Goal: Task Accomplishment & Management: Use online tool/utility

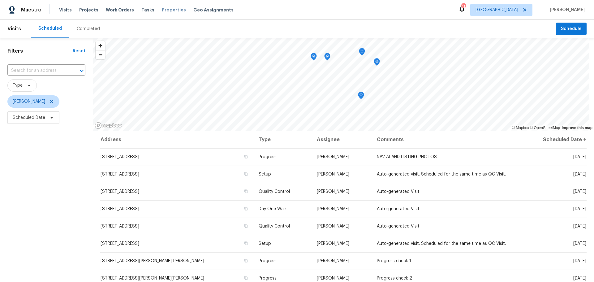
click at [171, 11] on span "Properties" at bounding box center [174, 10] width 24 height 6
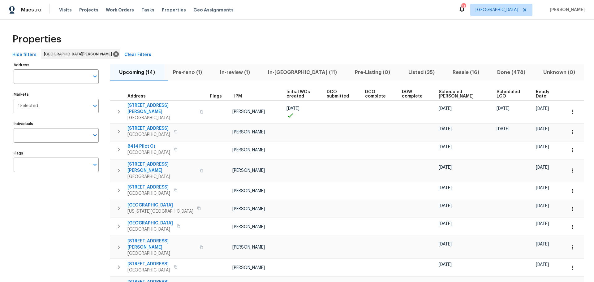
click at [284, 75] on span "In-[GEOGRAPHIC_DATA] (11)" at bounding box center [301, 72] width 79 height 9
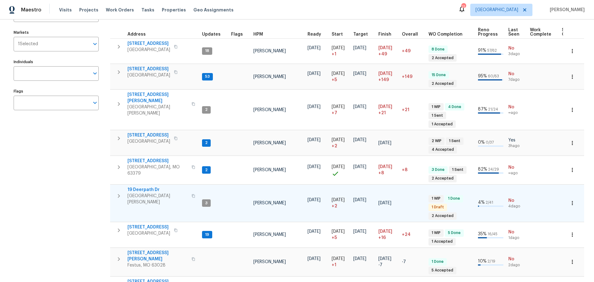
scroll to position [93, 0]
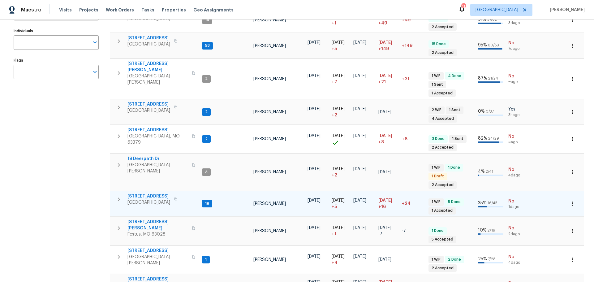
click at [155, 193] on span "[STREET_ADDRESS]" at bounding box center [148, 196] width 43 height 6
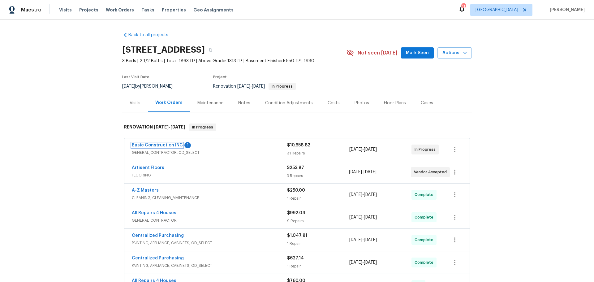
click at [157, 143] on link "Basic Construction INC" at bounding box center [157, 145] width 51 height 4
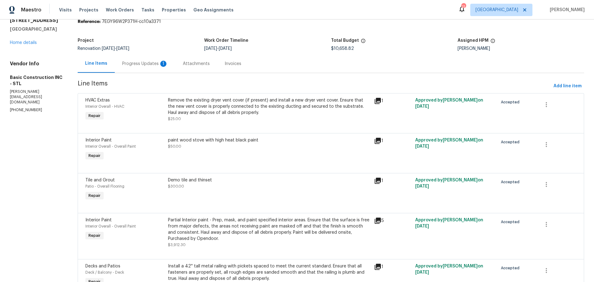
scroll to position [62, 0]
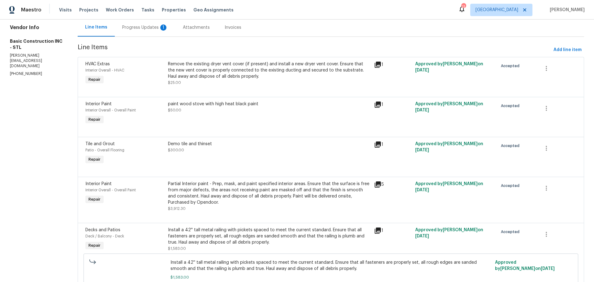
click at [156, 36] on div "Progress Updates 1" at bounding box center [145, 27] width 61 height 18
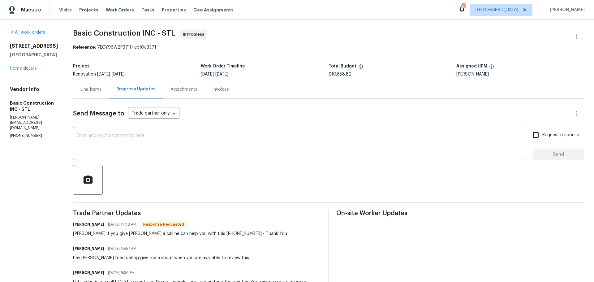
click at [76, 95] on div "Line Items" at bounding box center [91, 89] width 36 height 18
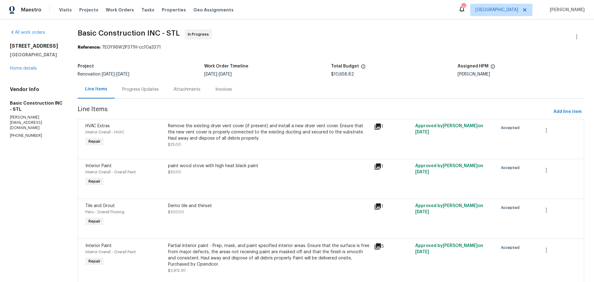
click at [145, 83] on div "Progress Updates" at bounding box center [140, 89] width 51 height 18
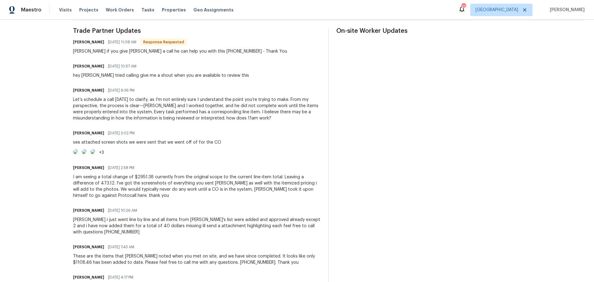
scroll to position [185, 0]
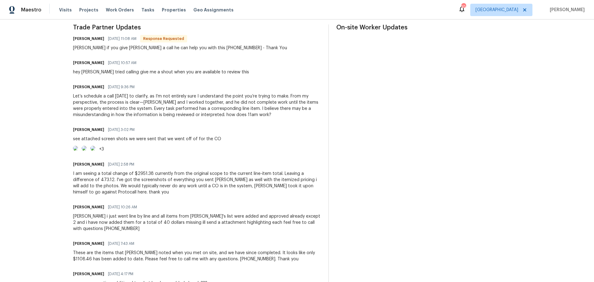
click at [87, 151] on img at bounding box center [84, 148] width 5 height 5
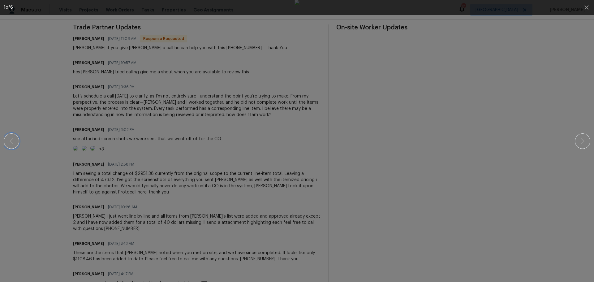
click at [7, 138] on button "button" at bounding box center [11, 140] width 15 height 15
click at [12, 139] on icon "button" at bounding box center [12, 141] width 4 height 6
click at [18, 139] on button "button" at bounding box center [11, 140] width 15 height 15
click at [14, 139] on icon "button" at bounding box center [11, 140] width 7 height 7
click at [17, 143] on button "button" at bounding box center [11, 140] width 15 height 15
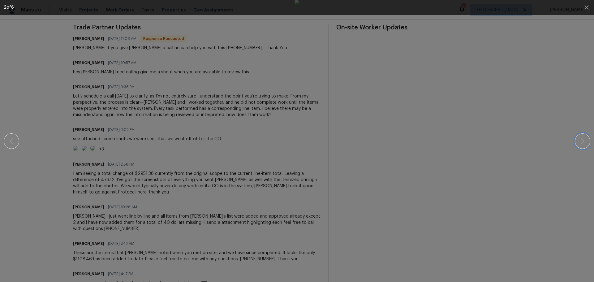
click at [581, 140] on icon "button" at bounding box center [581, 140] width 7 height 7
click at [572, 137] on div at bounding box center [297, 141] width 586 height 282
click at [580, 137] on icon "button" at bounding box center [581, 140] width 7 height 7
click at [587, 10] on icon "button" at bounding box center [585, 7] width 7 height 7
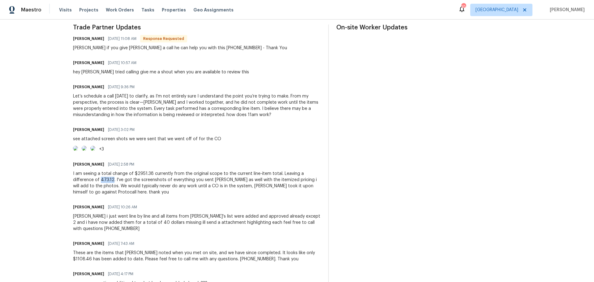
drag, startPoint x: 59, startPoint y: 210, endPoint x: 71, endPoint y: 208, distance: 11.8
click at [73, 195] on div "I am seeing a total change of $2951.38 currently from the original scope to the…" at bounding box center [197, 182] width 248 height 25
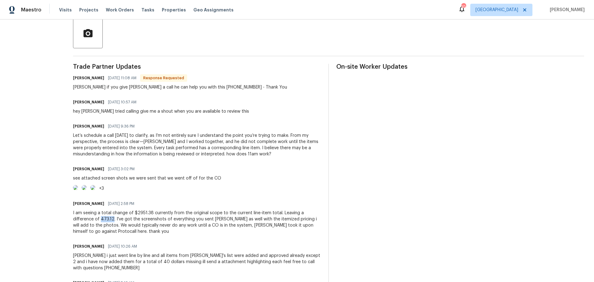
scroll to position [0, 0]
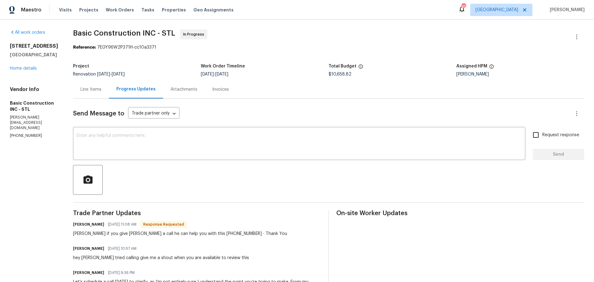
click at [80, 89] on div "Line Items" at bounding box center [90, 89] width 21 height 6
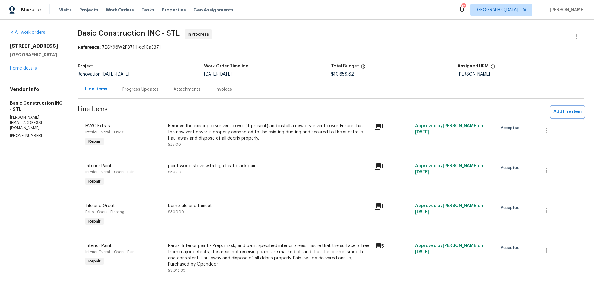
click at [564, 112] on span "Add line item" at bounding box center [567, 112] width 28 height 8
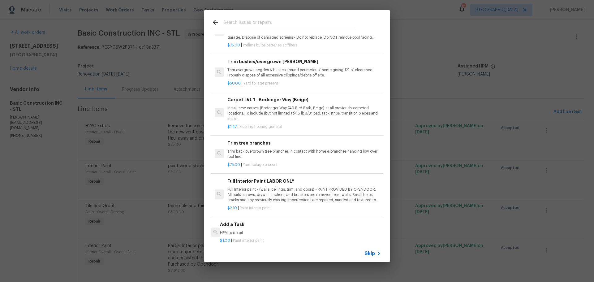
scroll to position [237, 0]
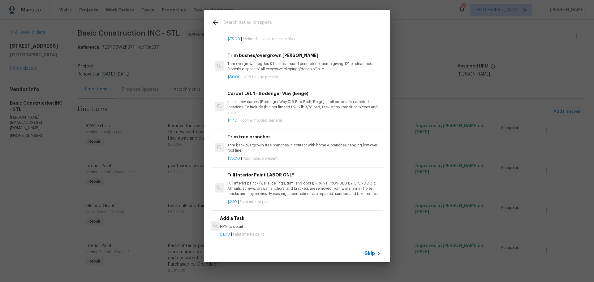
click at [276, 220] on h6 "Add a Task" at bounding box center [256, 218] width 73 height 7
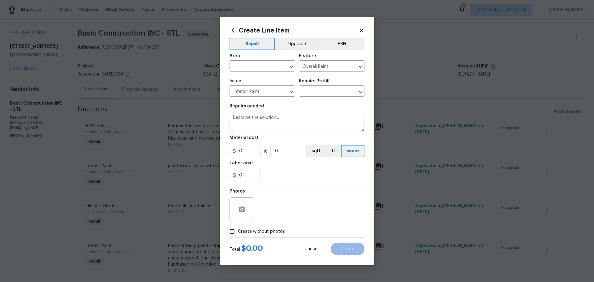
type textarea "HPM to detail"
type input "1"
type input "Add a Task $1.00"
type input "1"
click at [292, 65] on icon "Open" at bounding box center [291, 66] width 7 height 7
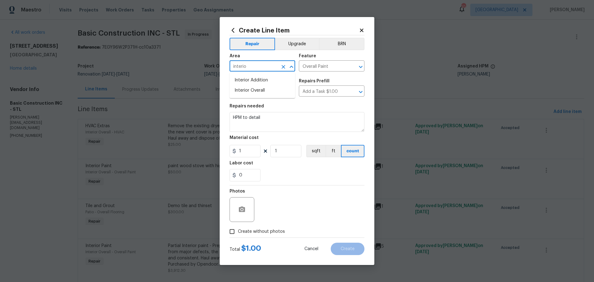
drag, startPoint x: 264, startPoint y: 89, endPoint x: 393, endPoint y: 74, distance: 130.4
click at [366, 75] on body "Maestro Visits Projects Work Orders Tasks Properties Geo Assignments 10 St Loui…" at bounding box center [297, 141] width 594 height 282
click at [261, 93] on li "Interior Overall" at bounding box center [262, 90] width 66 height 10
type input "Interior Overall"
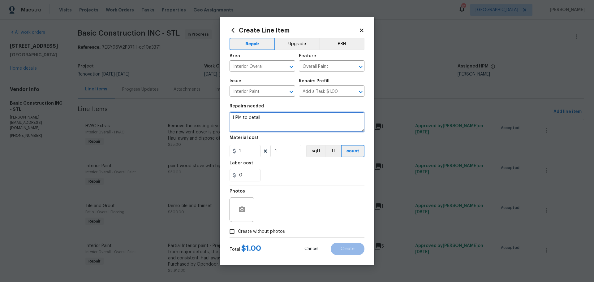
drag, startPoint x: 262, startPoint y: 114, endPoint x: 243, endPoint y: 120, distance: 20.0
click at [219, 120] on div "Create Line Item Repair Upgrade BRN Area Interior Overall ​ Feature Overall Pai…" at bounding box center [297, 141] width 594 height 282
type textarea "extras needed for items discussed in meeting"
click at [292, 152] on input "1" at bounding box center [285, 151] width 31 height 12
type input "473"
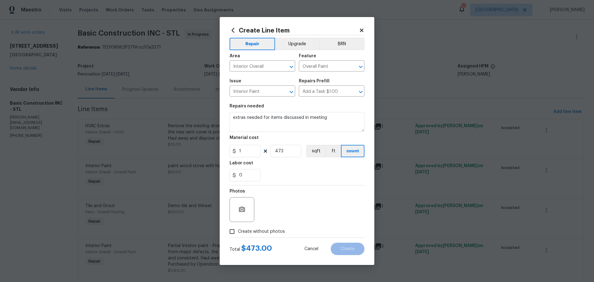
drag, startPoint x: 229, startPoint y: 232, endPoint x: 237, endPoint y: 234, distance: 8.2
click at [230, 232] on input "Create without photos" at bounding box center [232, 231] width 12 height 12
checkbox input "true"
click at [277, 221] on div "Reason*" at bounding box center [311, 205] width 105 height 40
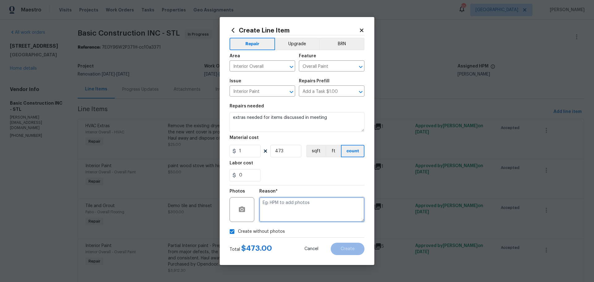
click at [278, 215] on textarea at bounding box center [311, 209] width 105 height 25
click at [318, 212] on textarea at bounding box center [311, 209] width 105 height 25
type textarea "1"
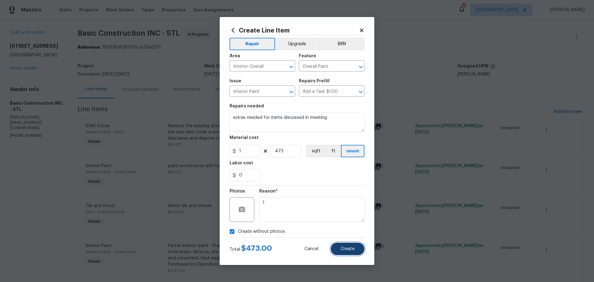
click at [338, 243] on button "Create" at bounding box center [347, 248] width 34 height 12
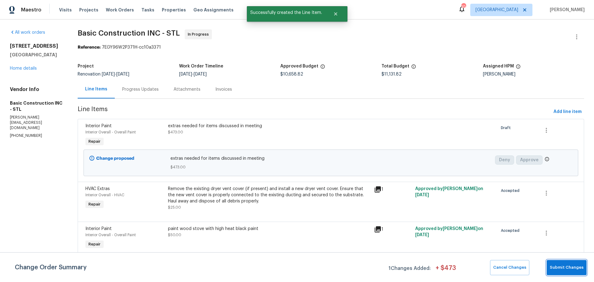
click at [562, 269] on span "Submit Changes" at bounding box center [566, 267] width 34 height 7
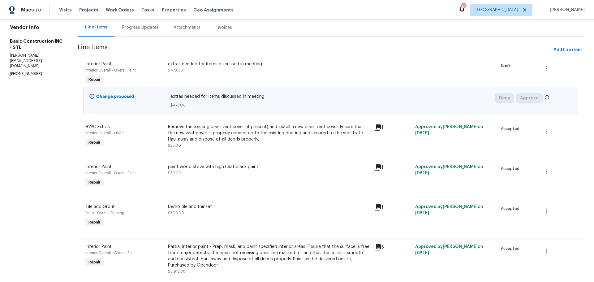
scroll to position [0, 0]
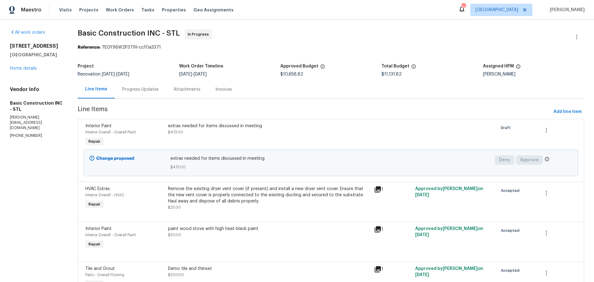
click at [129, 86] on div "Progress Updates" at bounding box center [140, 89] width 51 height 18
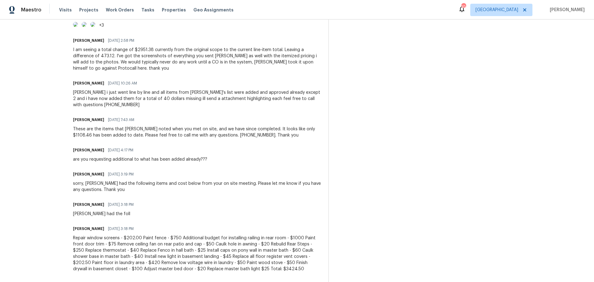
scroll to position [278, 0]
